Goal: Browse casually: Explore the website without a specific task or goal

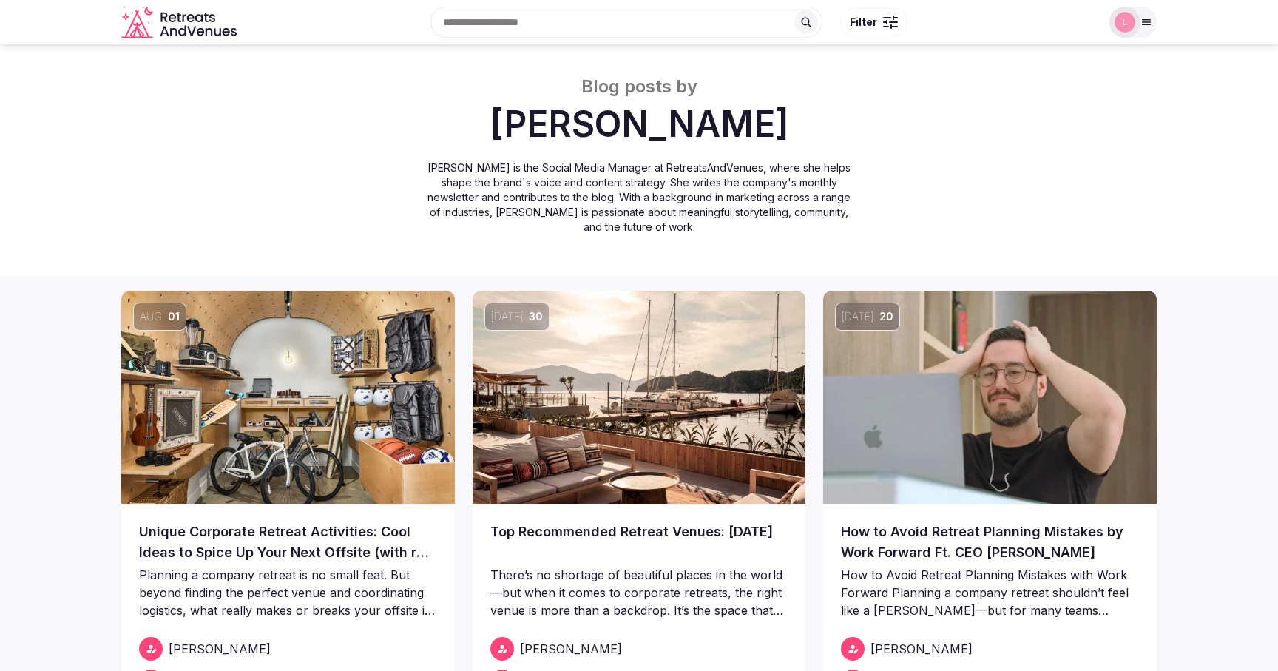
click at [189, 30] on icon "Retreats and Venues company logo" at bounding box center [180, 22] width 118 height 33
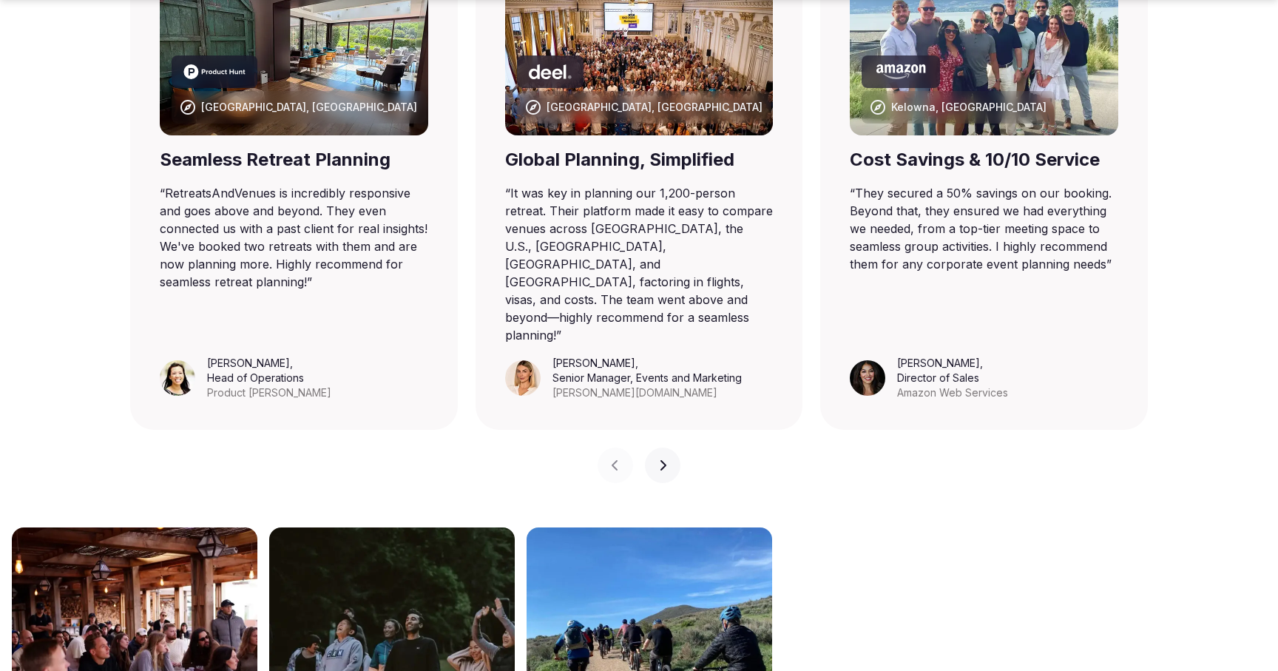
scroll to position [1090, 0]
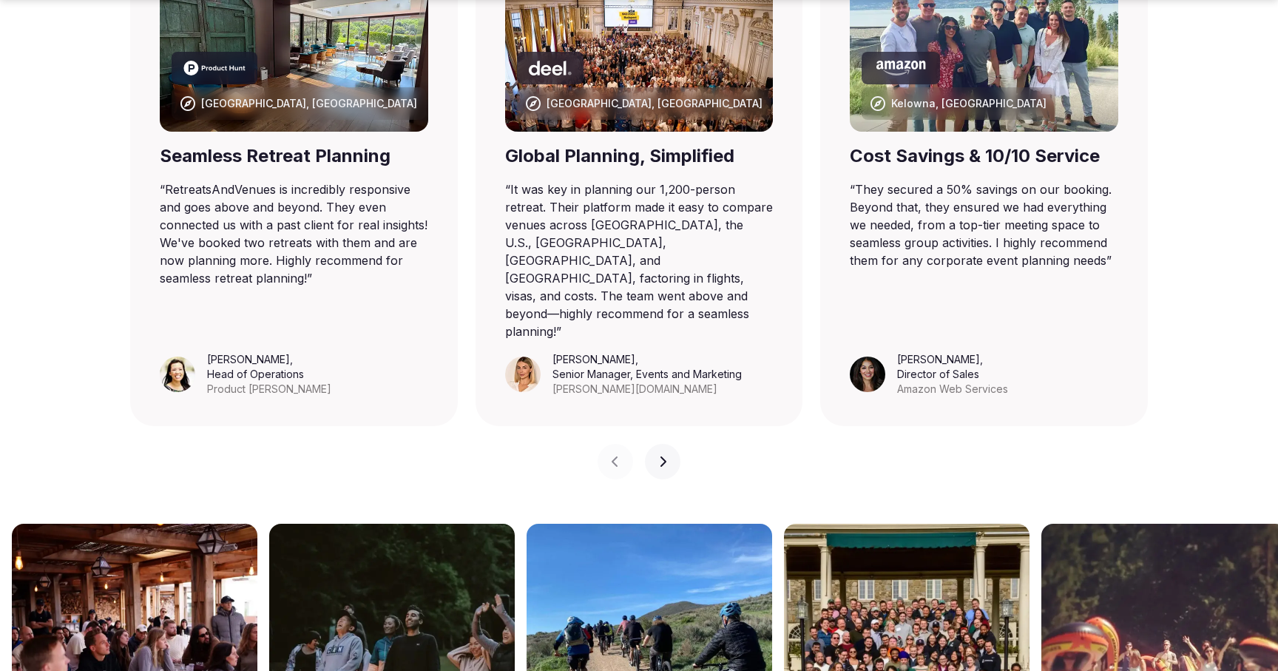
click at [662, 455] on icon "button" at bounding box center [663, 461] width 12 height 12
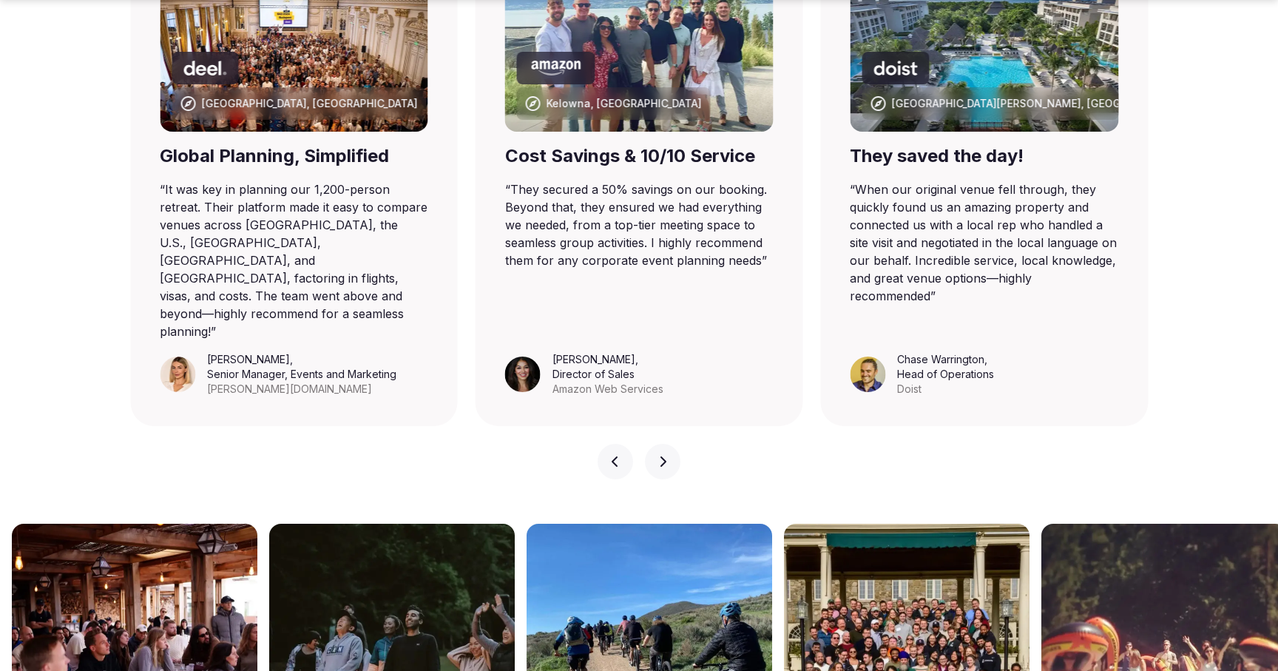
click at [662, 455] on icon "button" at bounding box center [663, 461] width 12 height 12
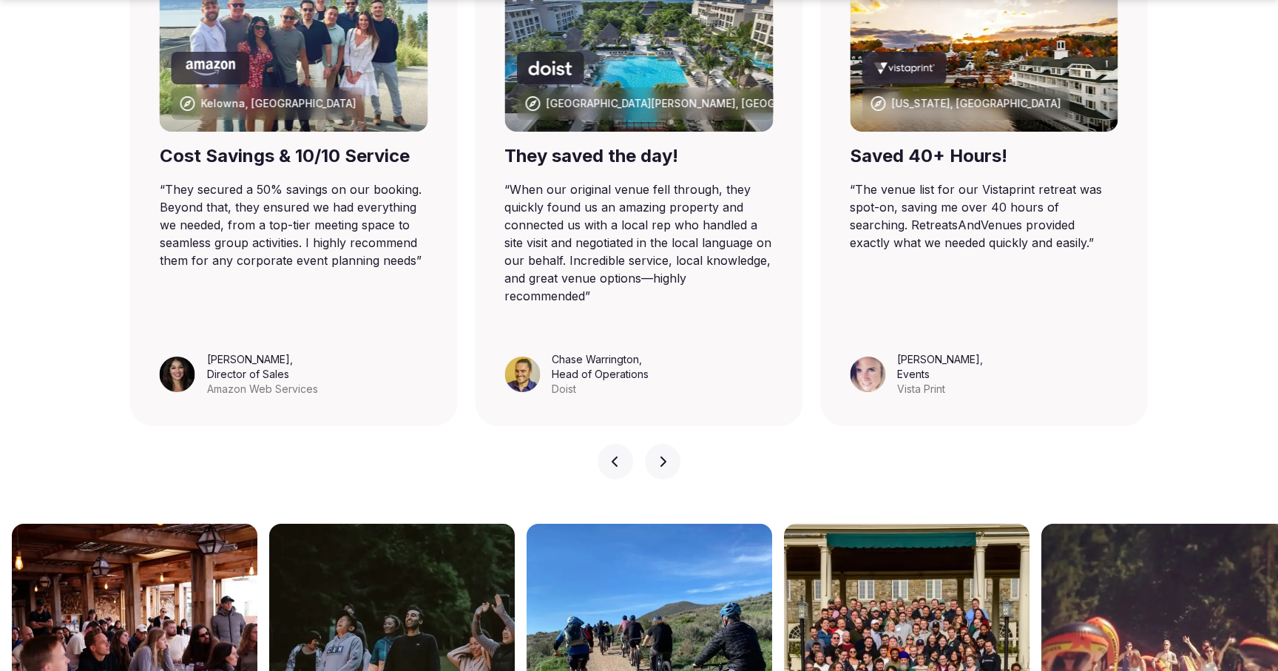
click at [662, 455] on icon "button" at bounding box center [663, 461] width 12 height 12
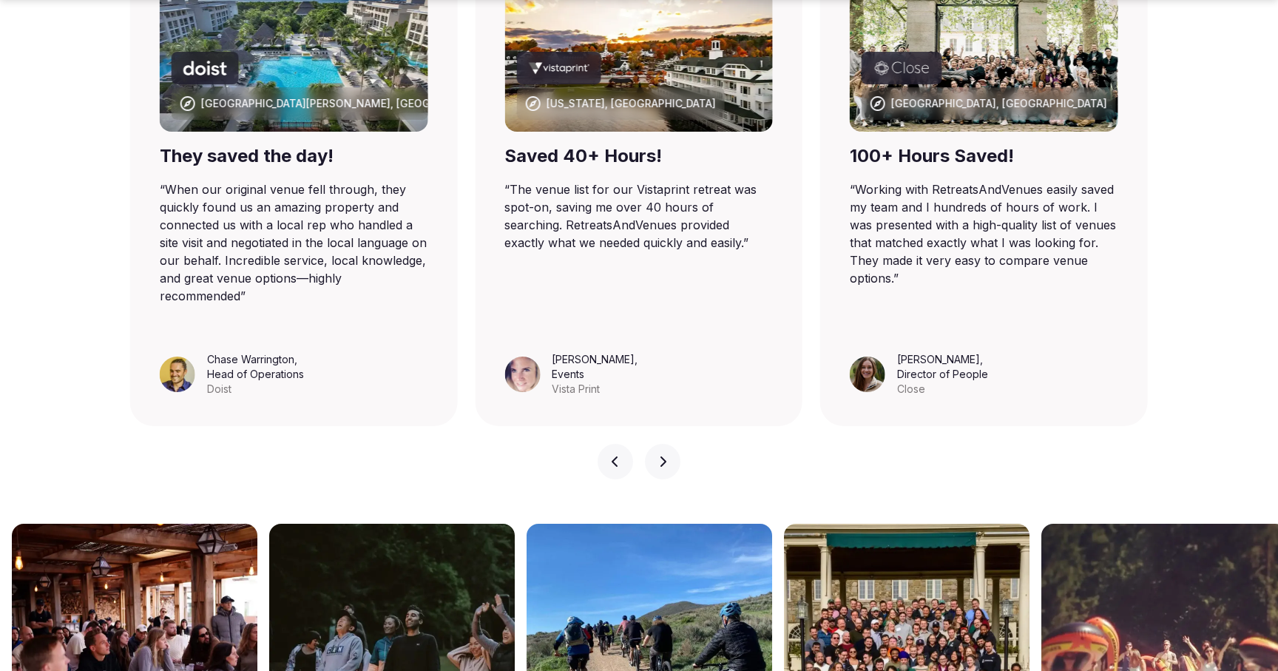
click at [662, 455] on icon "button" at bounding box center [663, 461] width 12 height 12
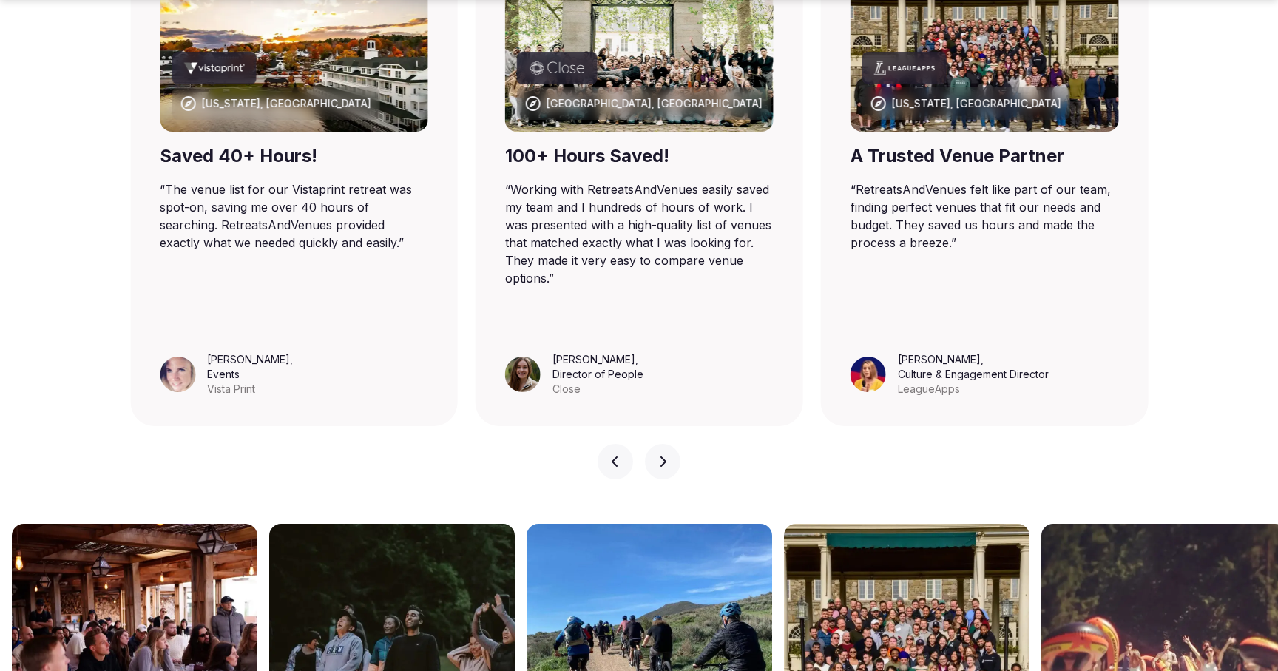
click at [662, 455] on icon "button" at bounding box center [663, 461] width 12 height 12
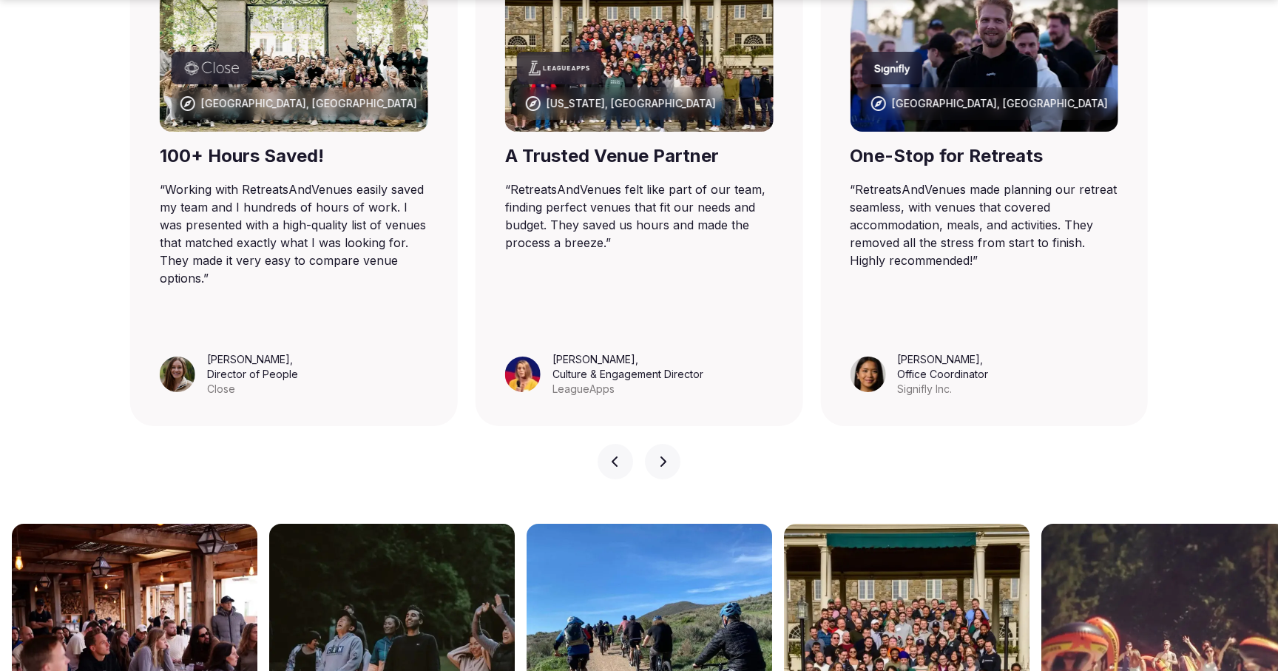
click at [662, 455] on icon "button" at bounding box center [663, 461] width 12 height 12
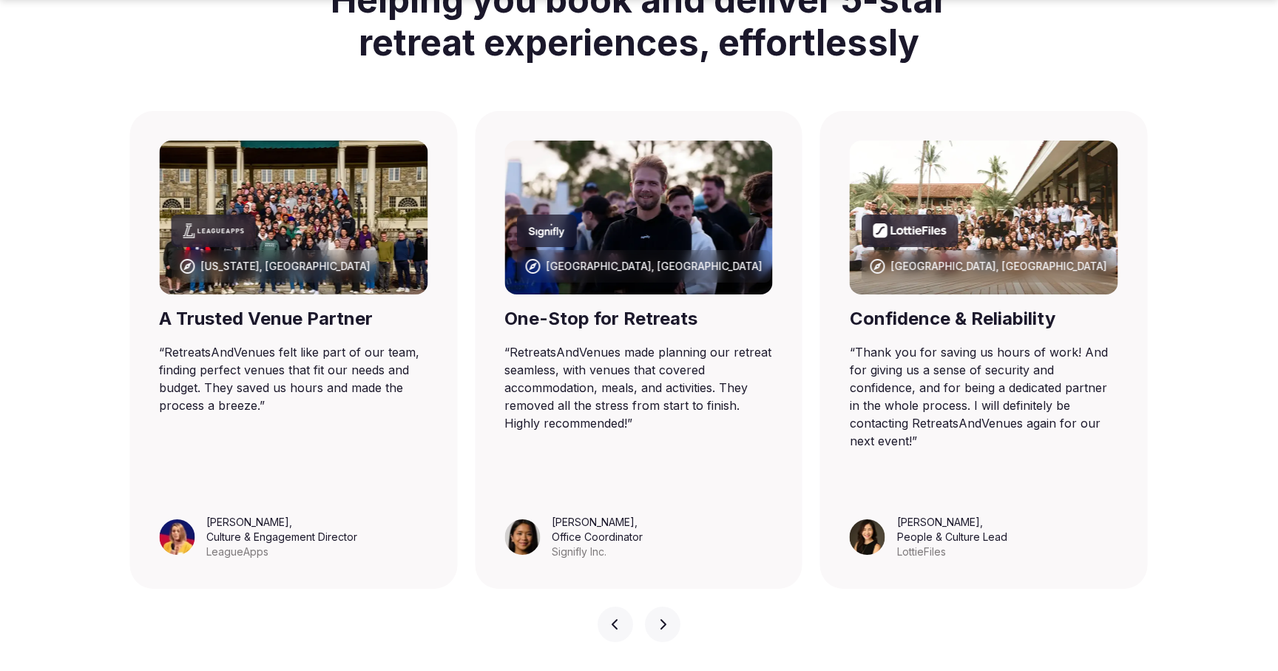
scroll to position [928, 0]
click at [661, 606] on button "Next slide" at bounding box center [662, 623] width 35 height 35
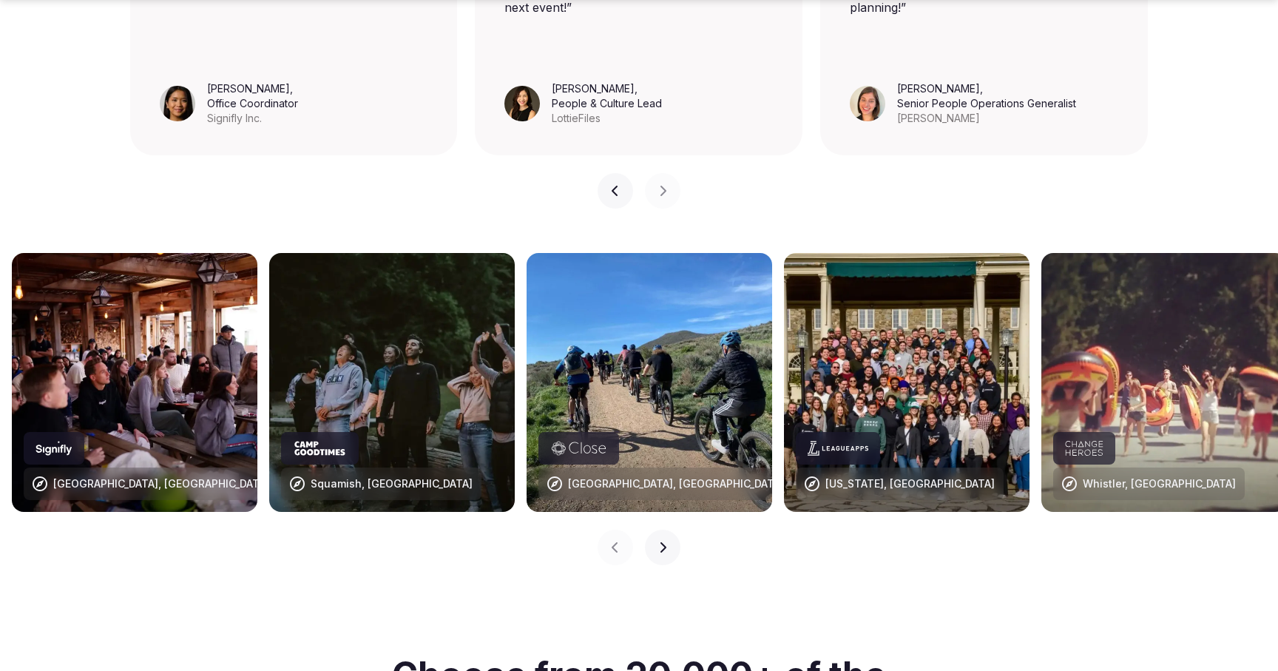
scroll to position [1367, 0]
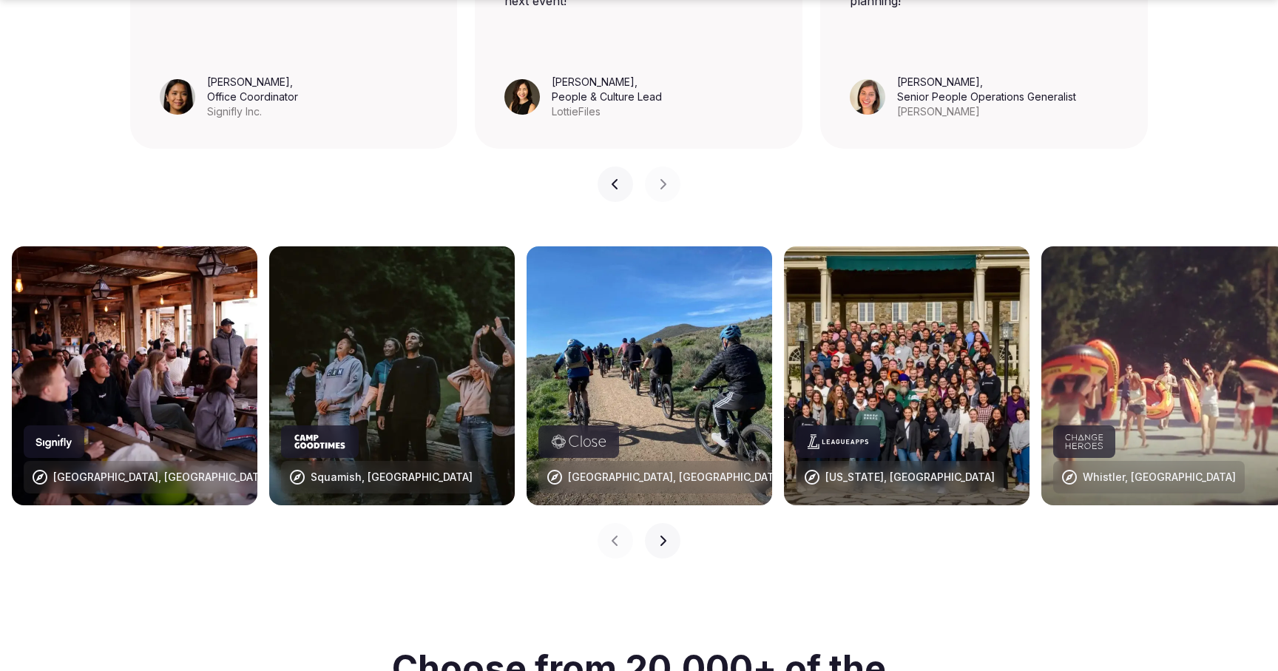
click at [666, 535] on icon "button" at bounding box center [663, 541] width 12 height 12
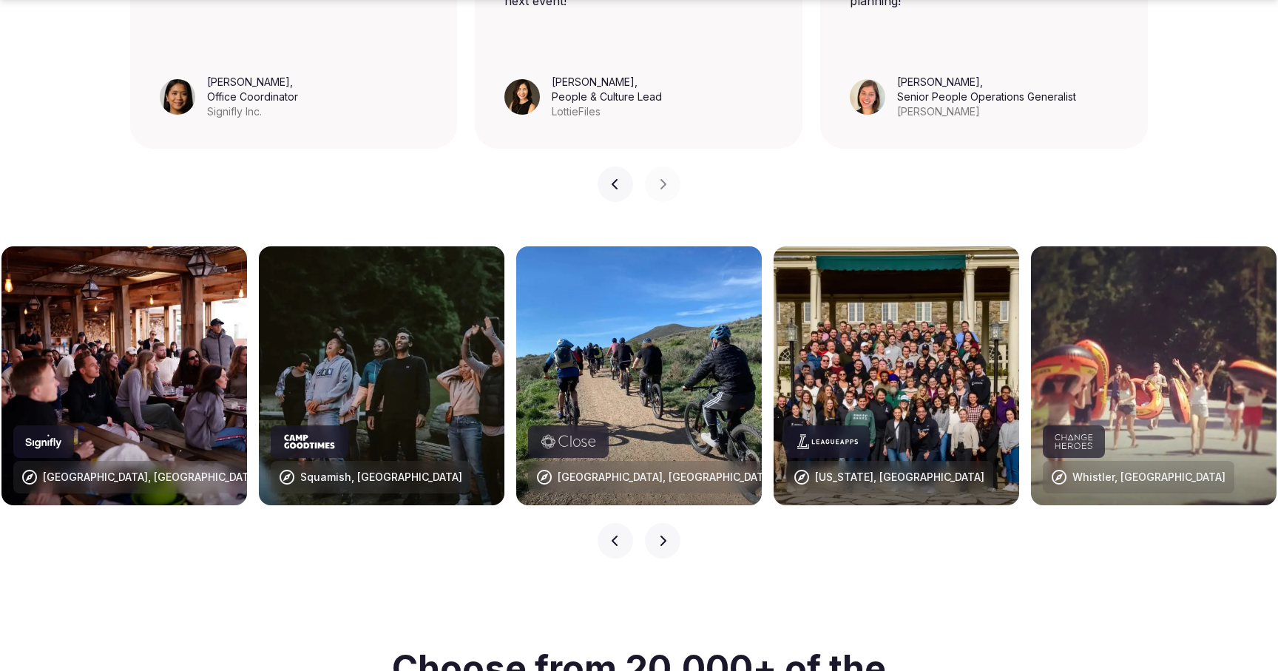
click at [665, 535] on icon "button" at bounding box center [663, 540] width 6 height 10
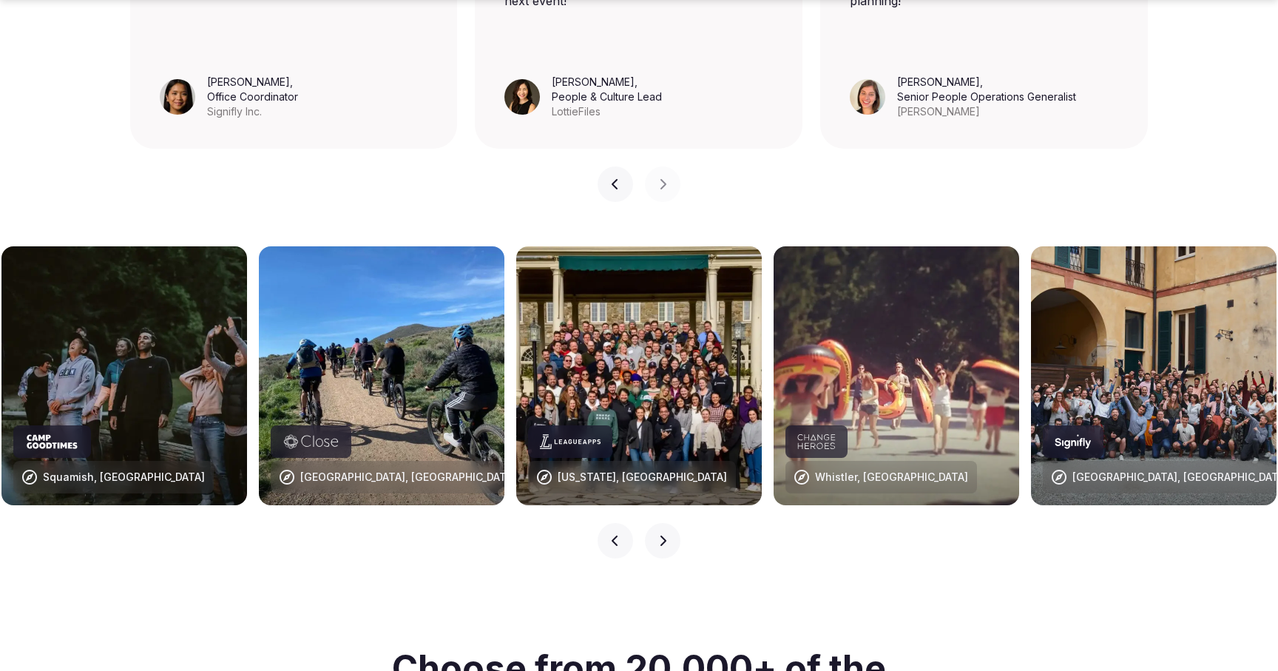
click at [665, 535] on icon "button" at bounding box center [663, 540] width 6 height 10
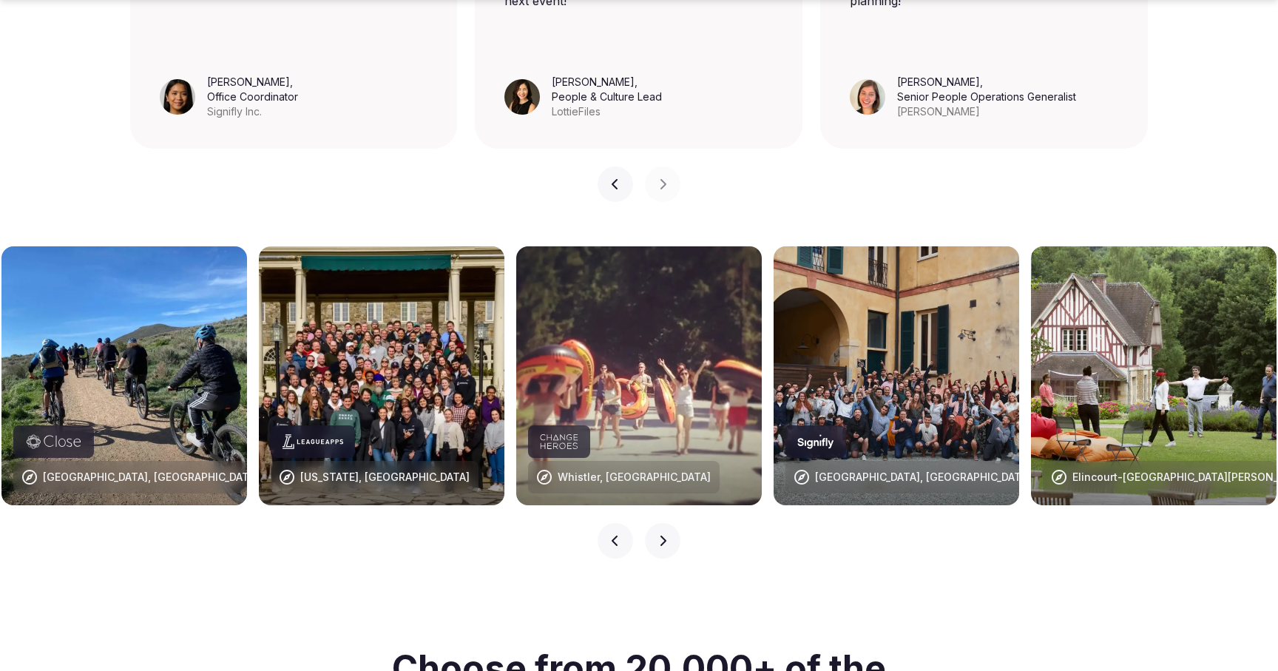
click at [665, 535] on icon "button" at bounding box center [663, 540] width 6 height 10
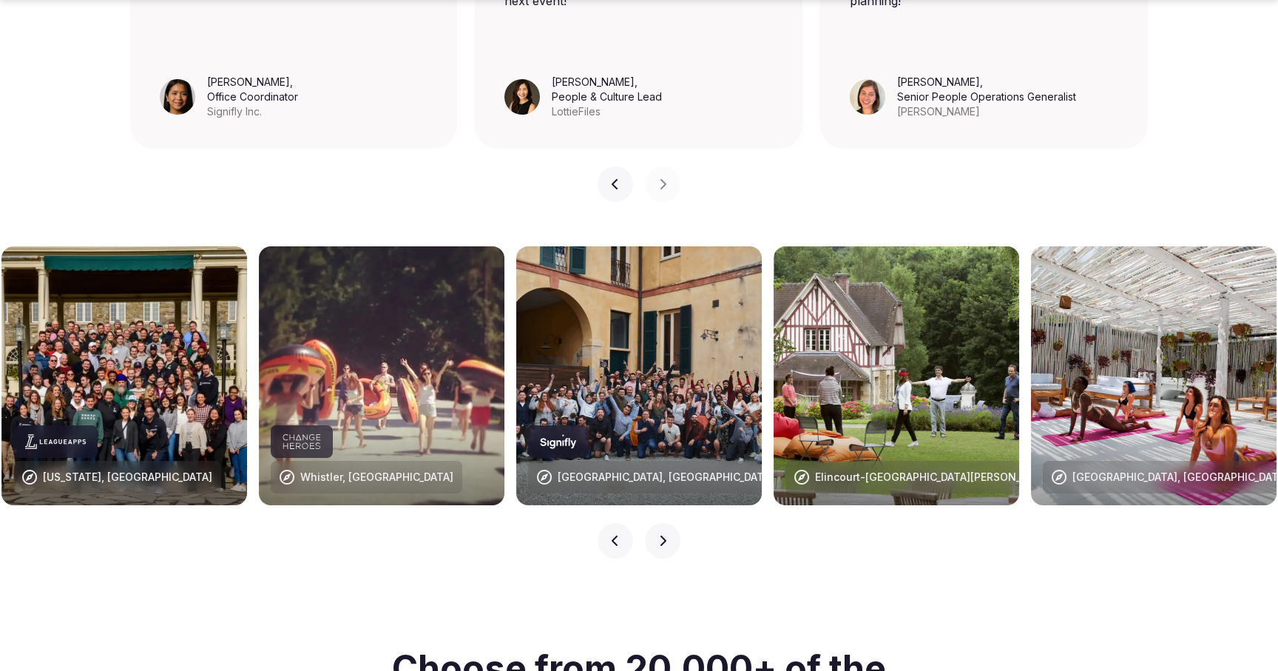
click at [665, 535] on icon "button" at bounding box center [663, 540] width 6 height 10
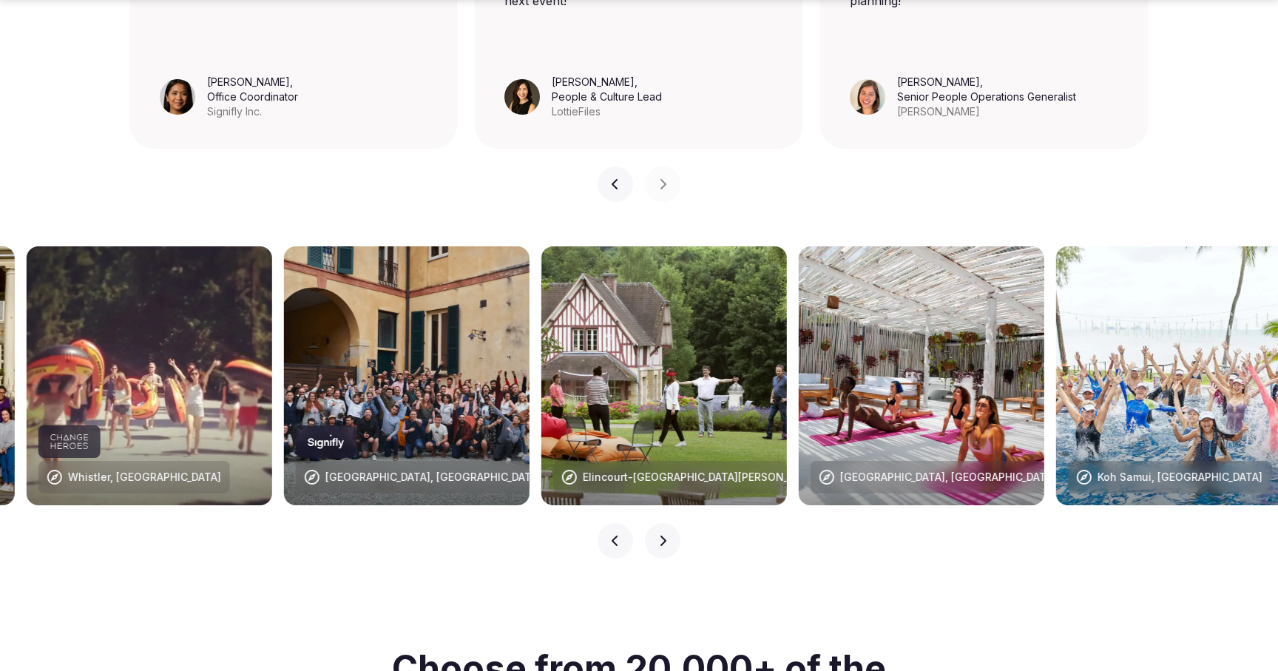
click at [665, 535] on icon "button" at bounding box center [663, 540] width 6 height 10
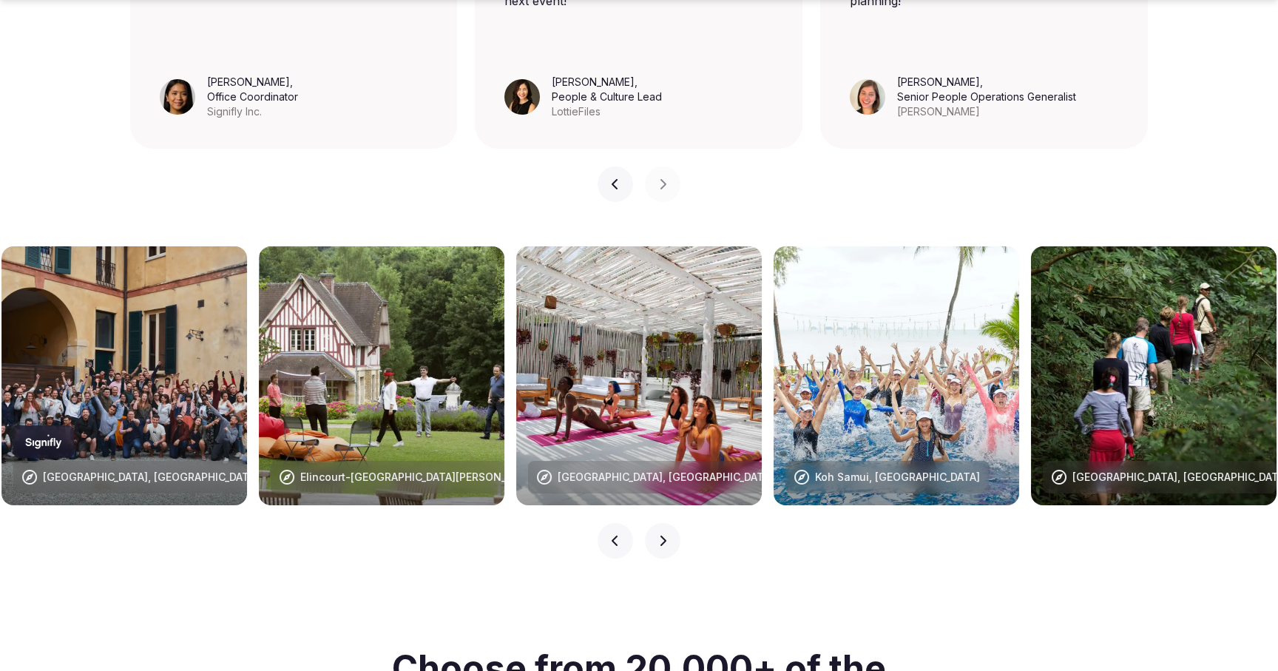
click at [665, 535] on icon "button" at bounding box center [663, 540] width 6 height 10
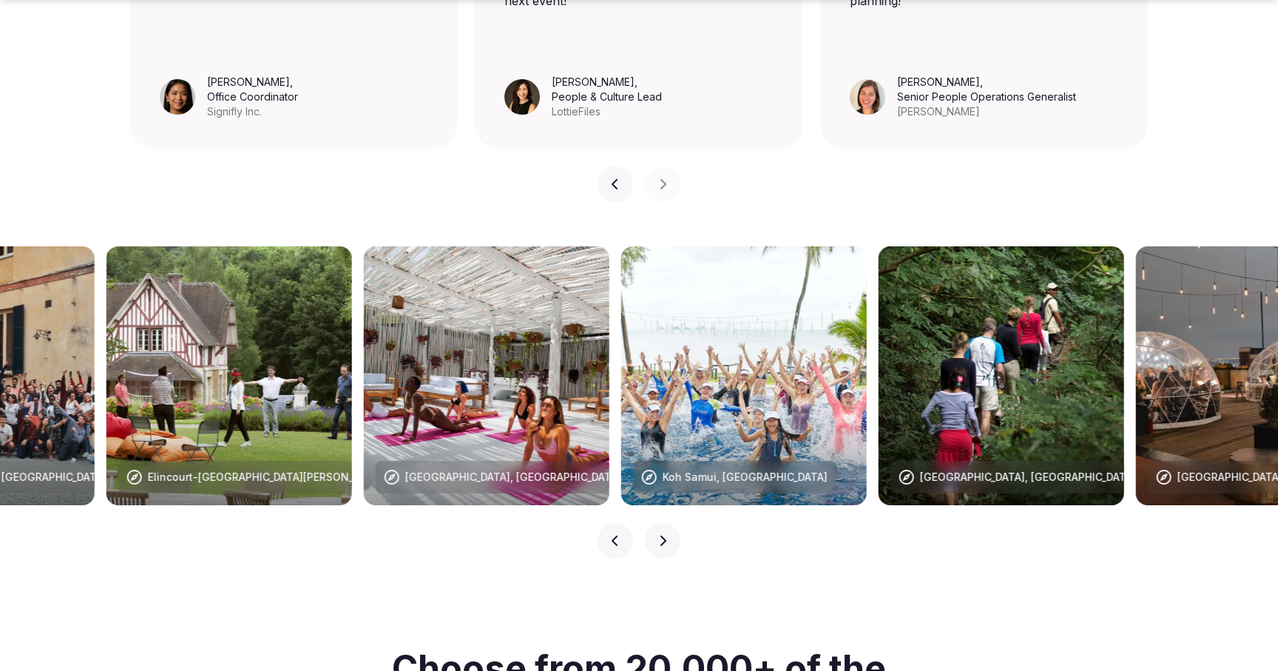
click at [665, 535] on icon "button" at bounding box center [663, 540] width 6 height 10
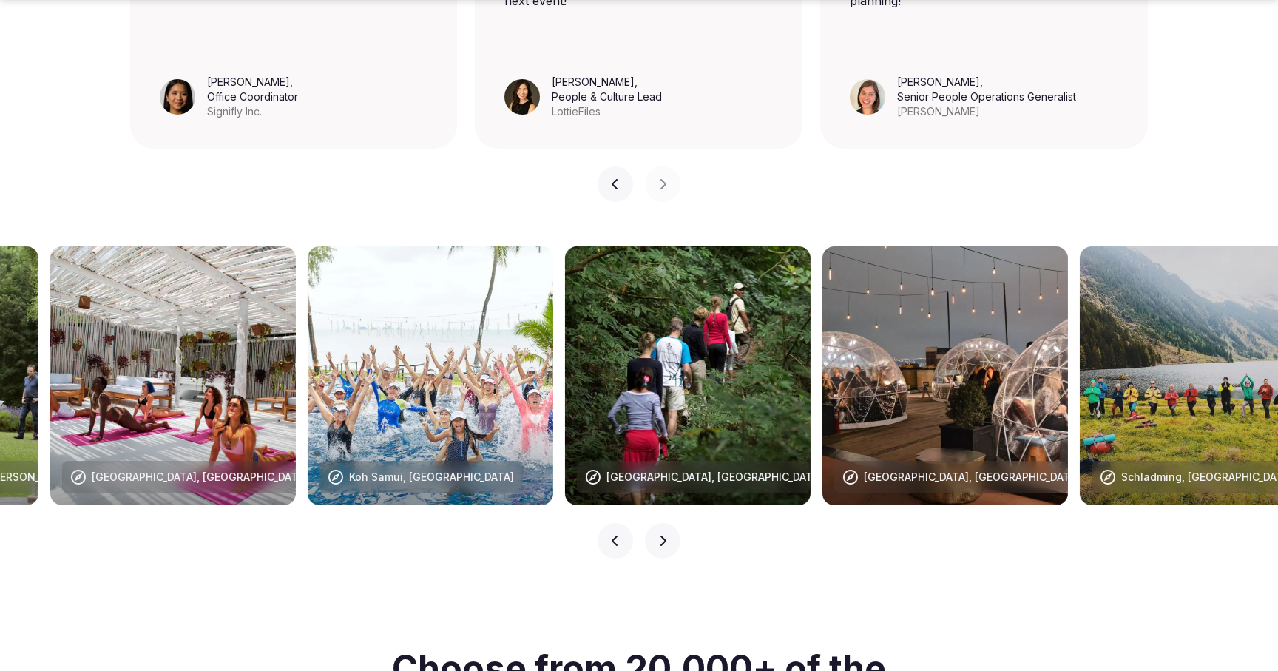
click at [665, 535] on icon "button" at bounding box center [663, 540] width 6 height 10
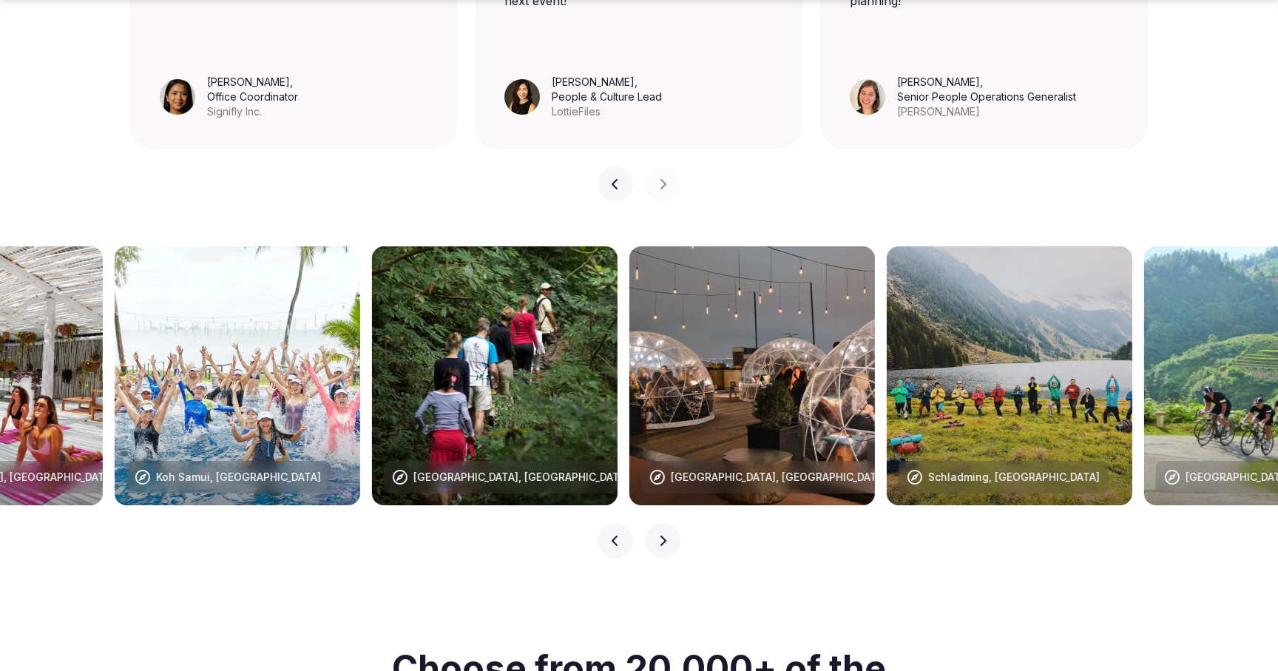
click at [665, 535] on icon "button" at bounding box center [663, 540] width 6 height 10
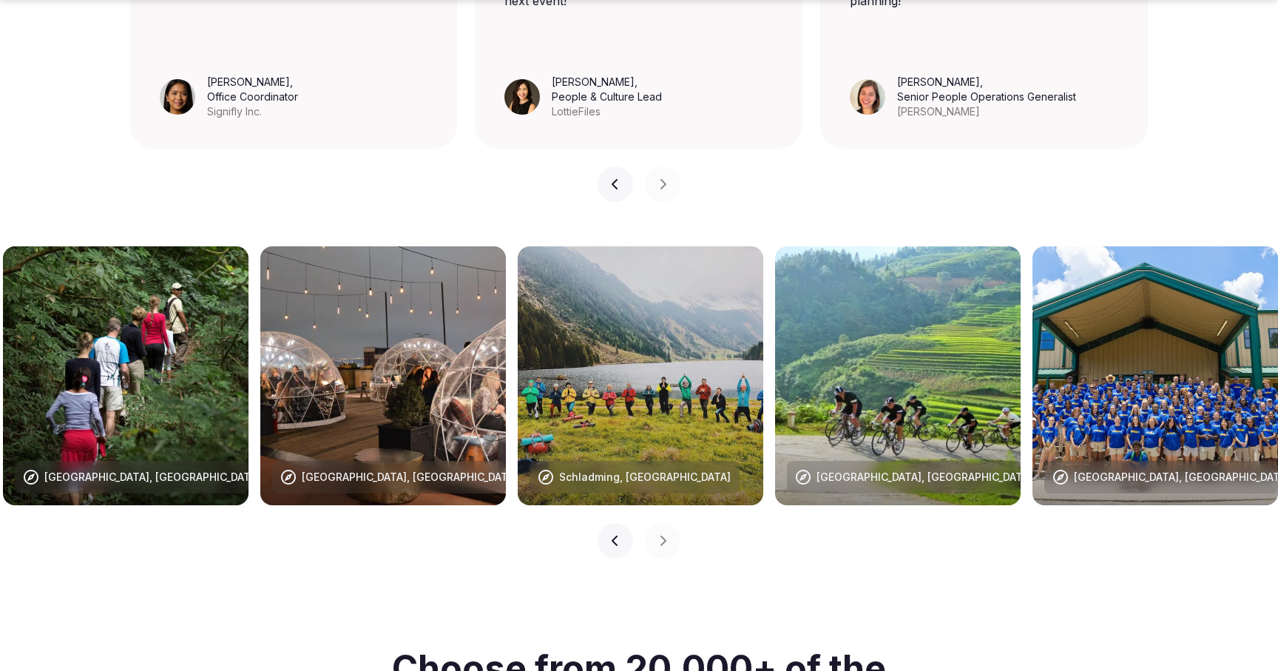
click at [621, 523] on button "Previous slide" at bounding box center [614, 540] width 35 height 35
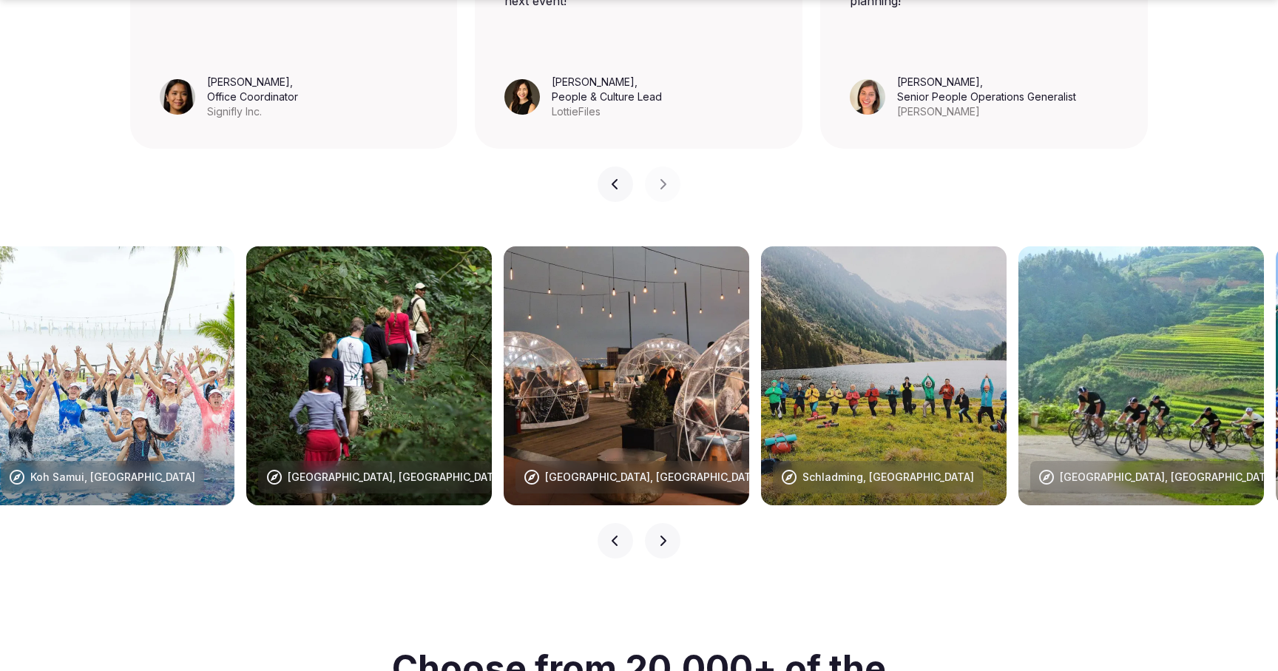
click at [621, 523] on button "Previous slide" at bounding box center [614, 540] width 35 height 35
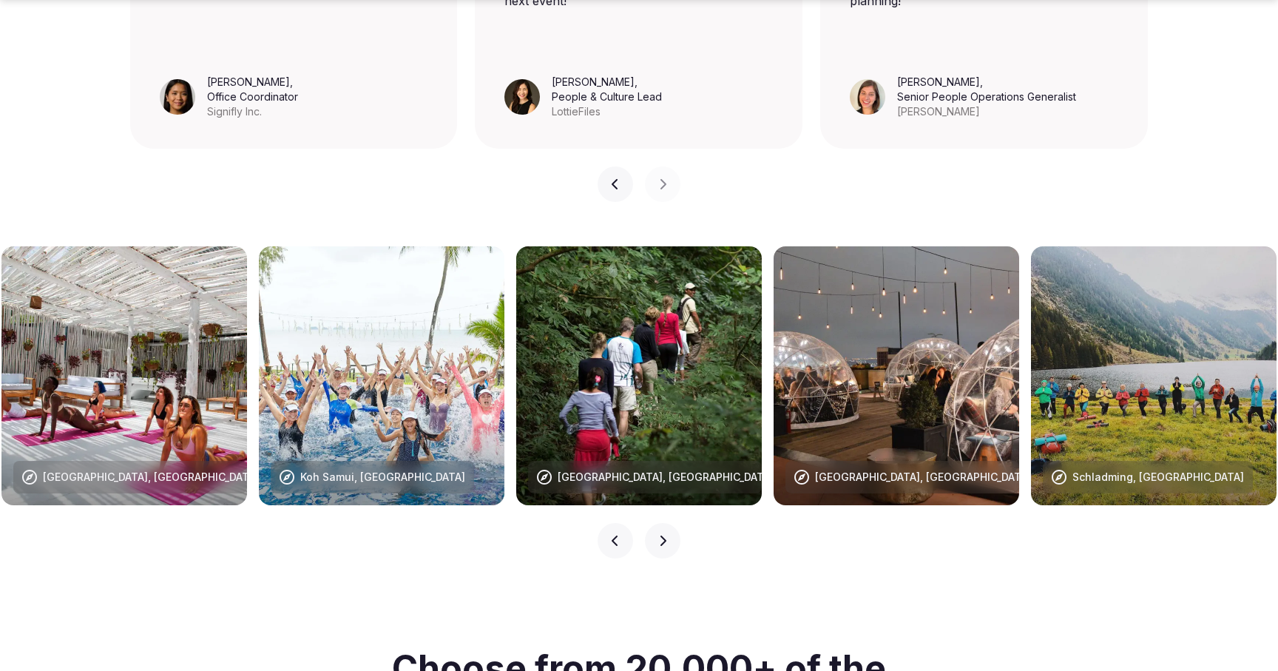
click at [612, 535] on icon "button" at bounding box center [615, 541] width 12 height 12
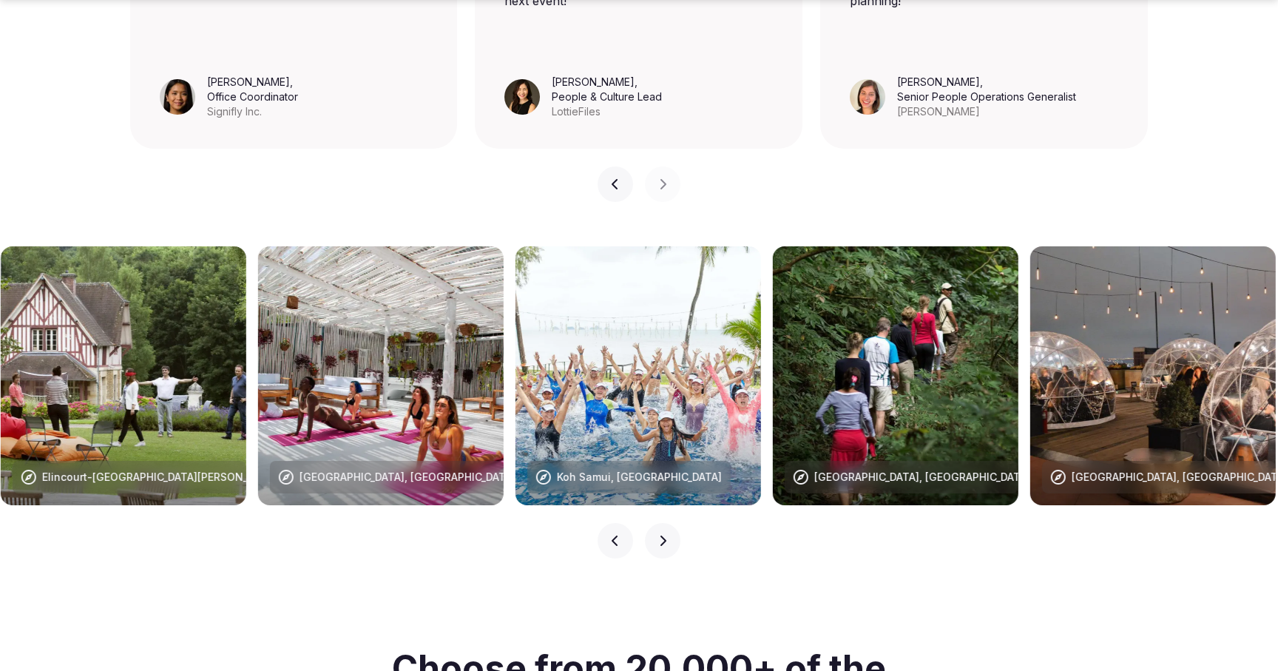
click at [613, 535] on icon "button" at bounding box center [615, 541] width 12 height 12
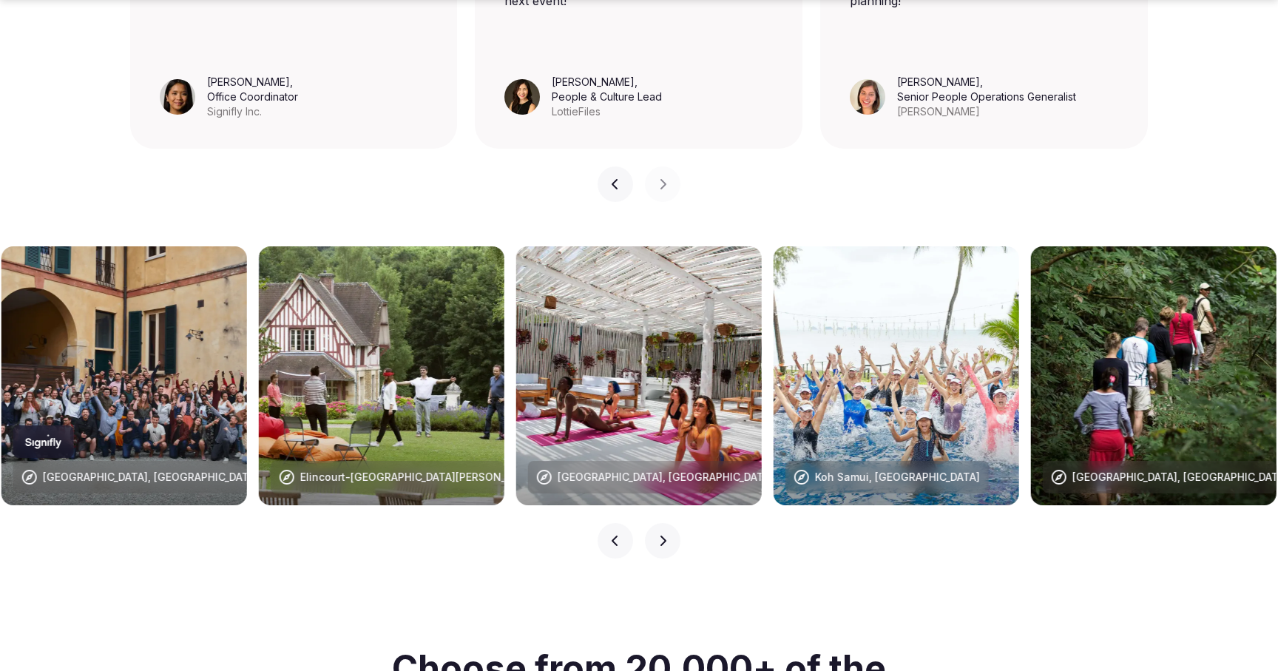
click at [613, 535] on icon "button" at bounding box center [615, 541] width 12 height 12
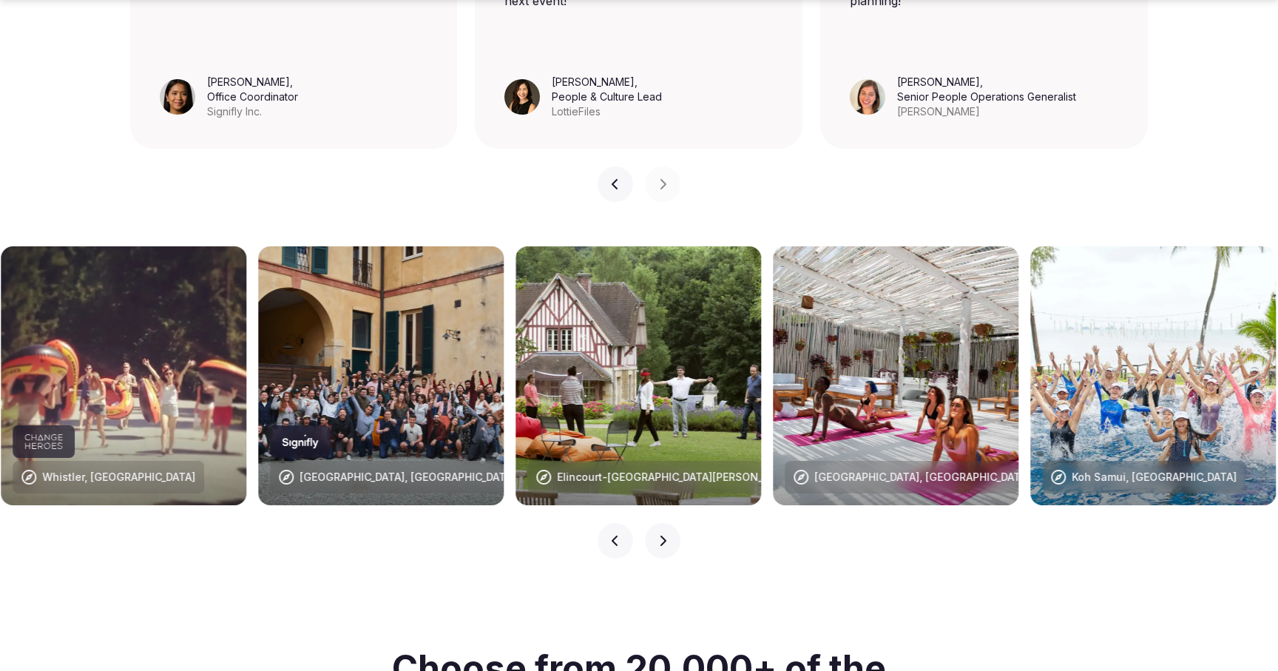
click at [613, 535] on icon "button" at bounding box center [615, 541] width 12 height 12
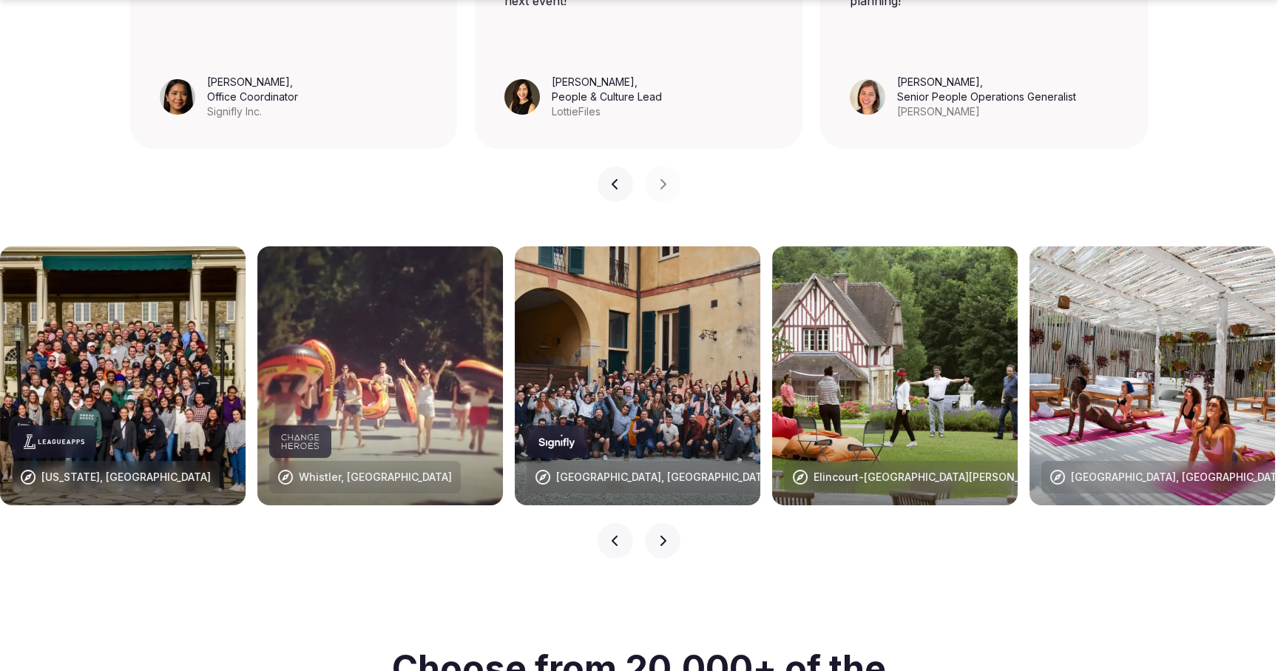
click at [613, 535] on icon "button" at bounding box center [615, 541] width 12 height 12
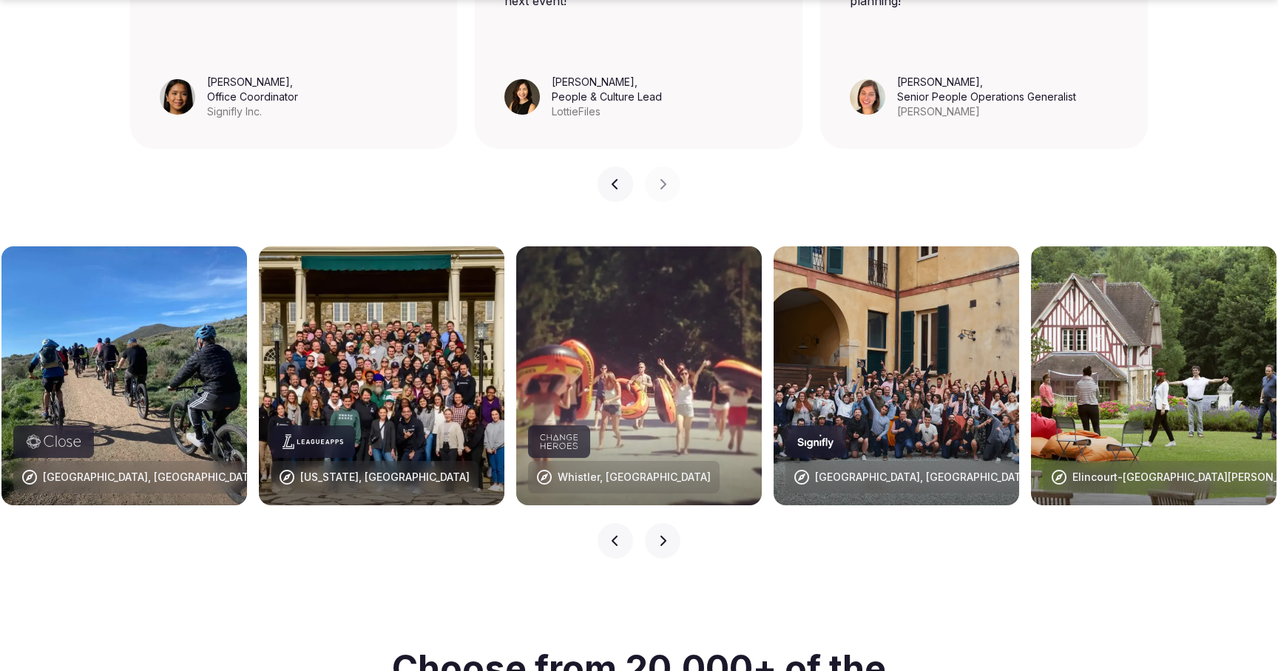
click at [614, 535] on icon "button" at bounding box center [615, 541] width 12 height 12
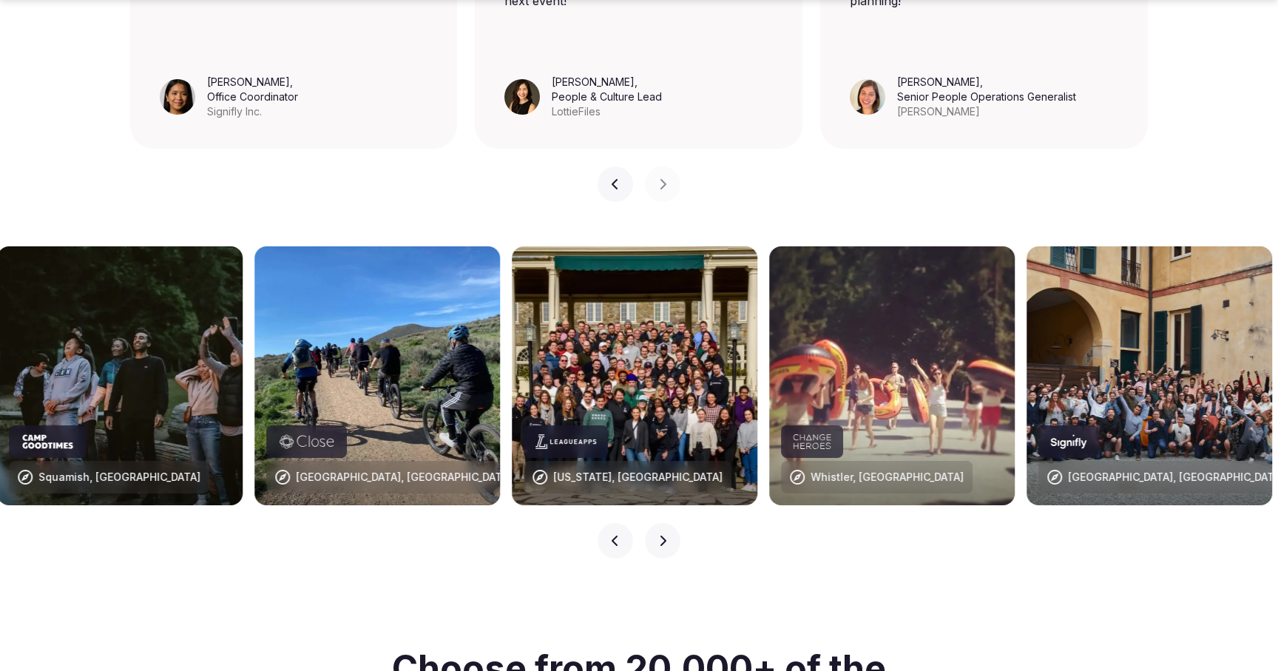
click at [614, 535] on icon "button" at bounding box center [615, 541] width 12 height 12
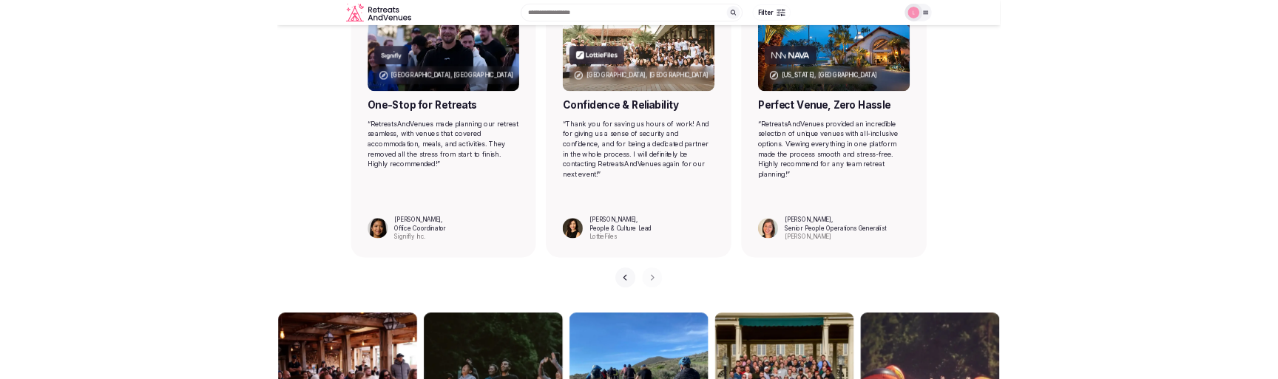
scroll to position [1042, 0]
